Goal: Find specific page/section: Find specific page/section

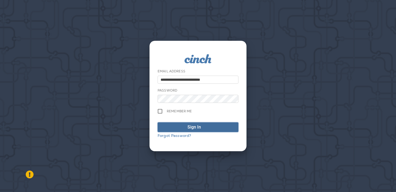
click at [197, 126] on div "Sign In" at bounding box center [194, 127] width 13 height 6
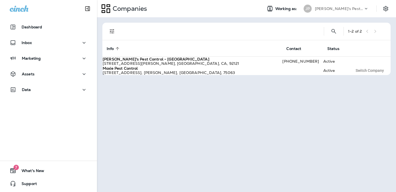
click at [355, 10] on p "[PERSON_NAME]'s Pest Control - [GEOGRAPHIC_DATA]" at bounding box center [339, 8] width 49 height 4
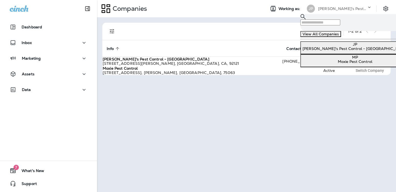
click at [322, 64] on p "Moxie Pest Control" at bounding box center [355, 61] width 105 height 4
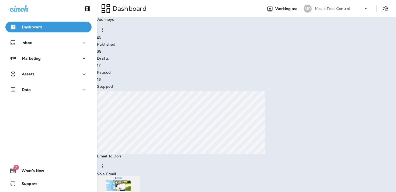
click at [45, 28] on p "Continue to Dashboard" at bounding box center [23, 25] width 43 height 4
click at [14, 87] on icon "button" at bounding box center [13, 89] width 5 height 5
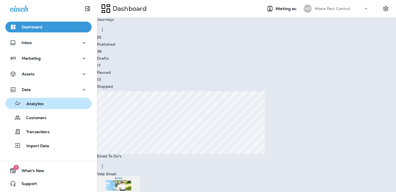
click at [21, 101] on icon "button" at bounding box center [17, 103] width 7 height 6
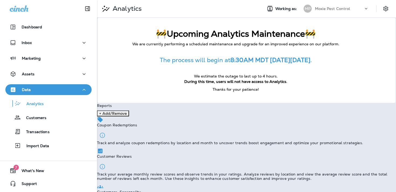
click at [30, 90] on p "Data" at bounding box center [26, 89] width 9 height 4
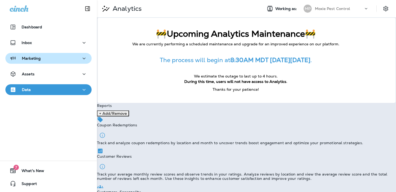
click at [48, 58] on div "Marketing" at bounding box center [49, 58] width 78 height 7
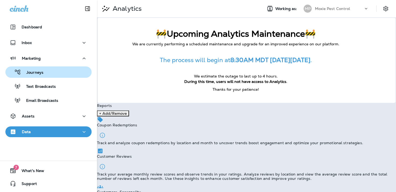
click at [51, 67] on button "Journeys" at bounding box center [48, 71] width 86 height 11
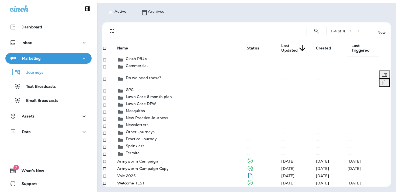
scroll to position [159, 0]
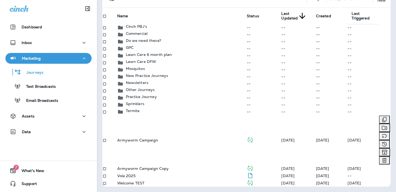
click at [180, 138] on div "Armyworm Campaign" at bounding box center [181, 140] width 129 height 4
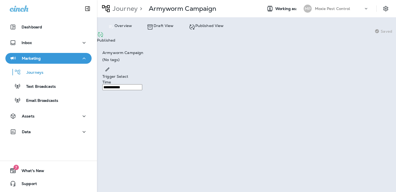
click at [195, 26] on icon at bounding box center [192, 27] width 7 height 7
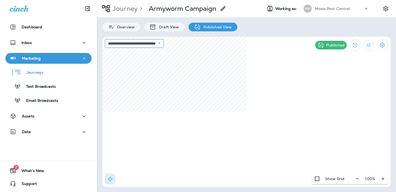
click at [164, 43] on select "**********" at bounding box center [134, 43] width 59 height 8
select select "**********"
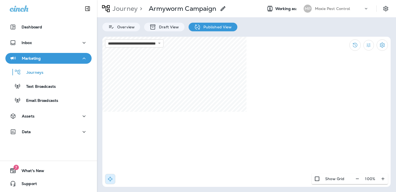
click at [236, 36] on div "**********" at bounding box center [246, 96] width 299 height 192
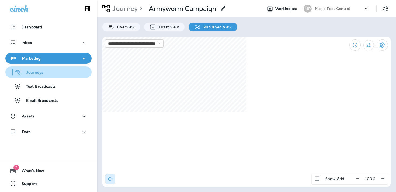
click at [39, 74] on p "Journeys" at bounding box center [32, 72] width 22 height 5
